Goal: Check status: Check status

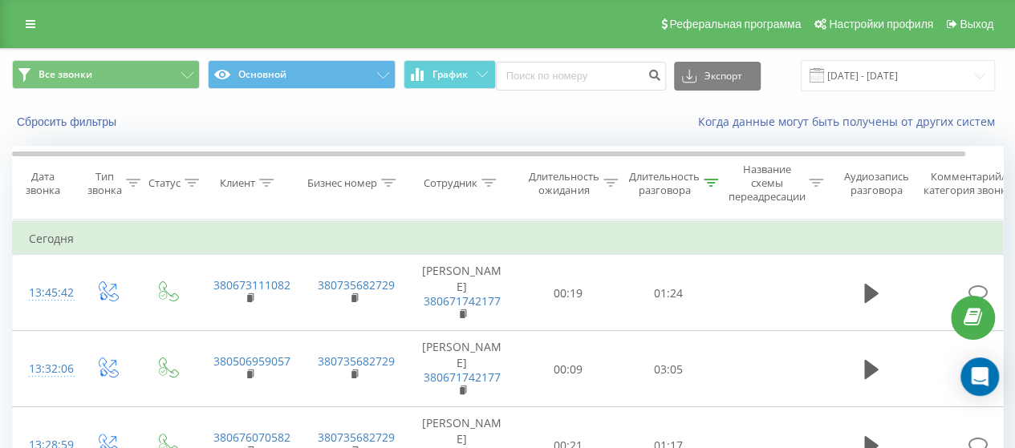
click at [717, 180] on icon at bounding box center [711, 183] width 14 height 8
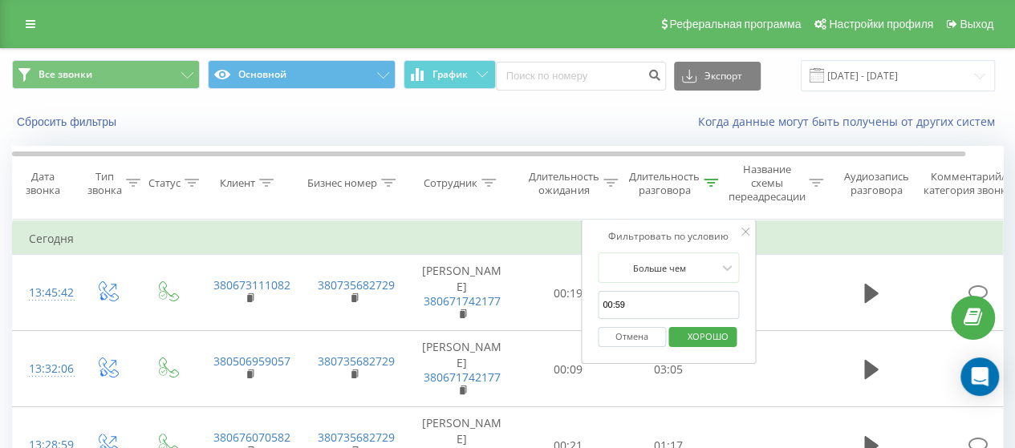
click at [631, 336] on font "Отмена" at bounding box center [631, 336] width 33 height 12
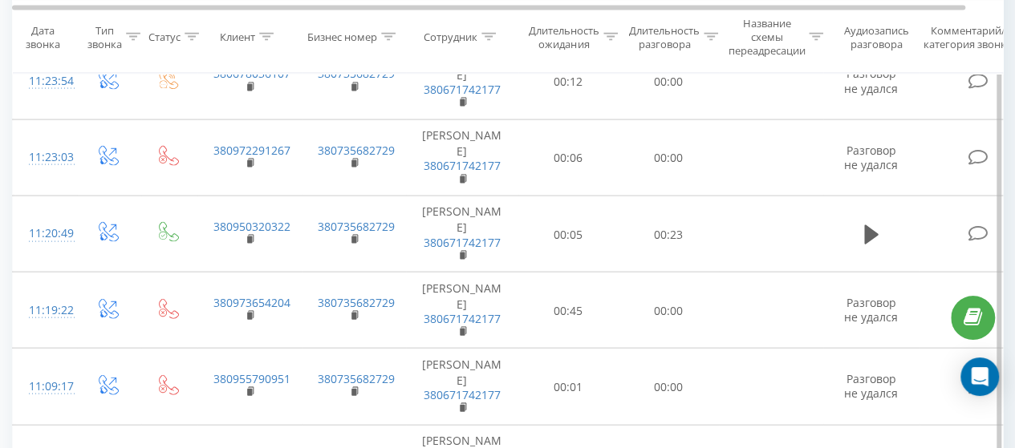
scroll to position [1709, 0]
